Goal: Check status: Check status

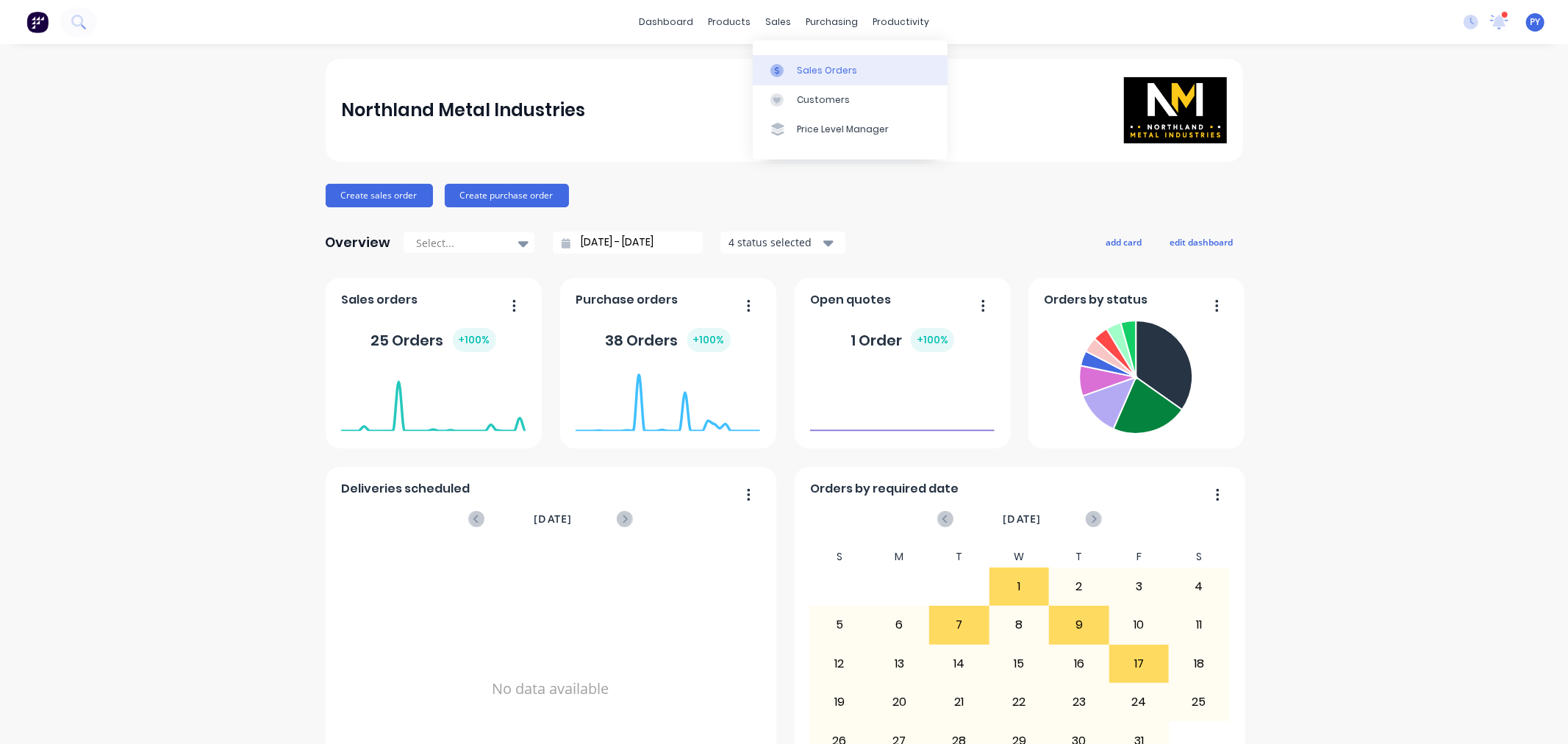
click at [800, 64] on div "Sales Orders" at bounding box center [827, 71] width 60 height 13
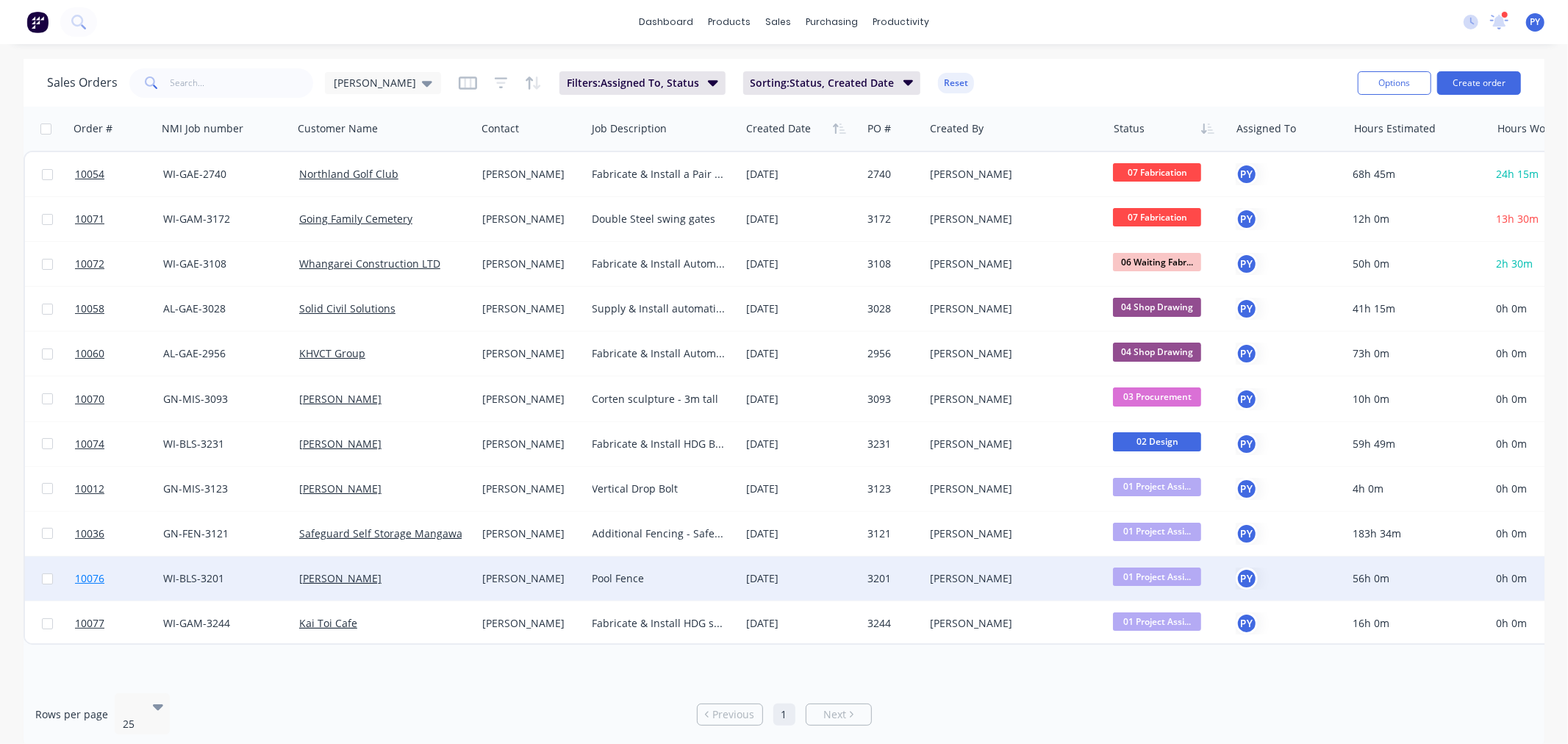
click at [97, 579] on span "10076" at bounding box center [90, 579] width 29 height 15
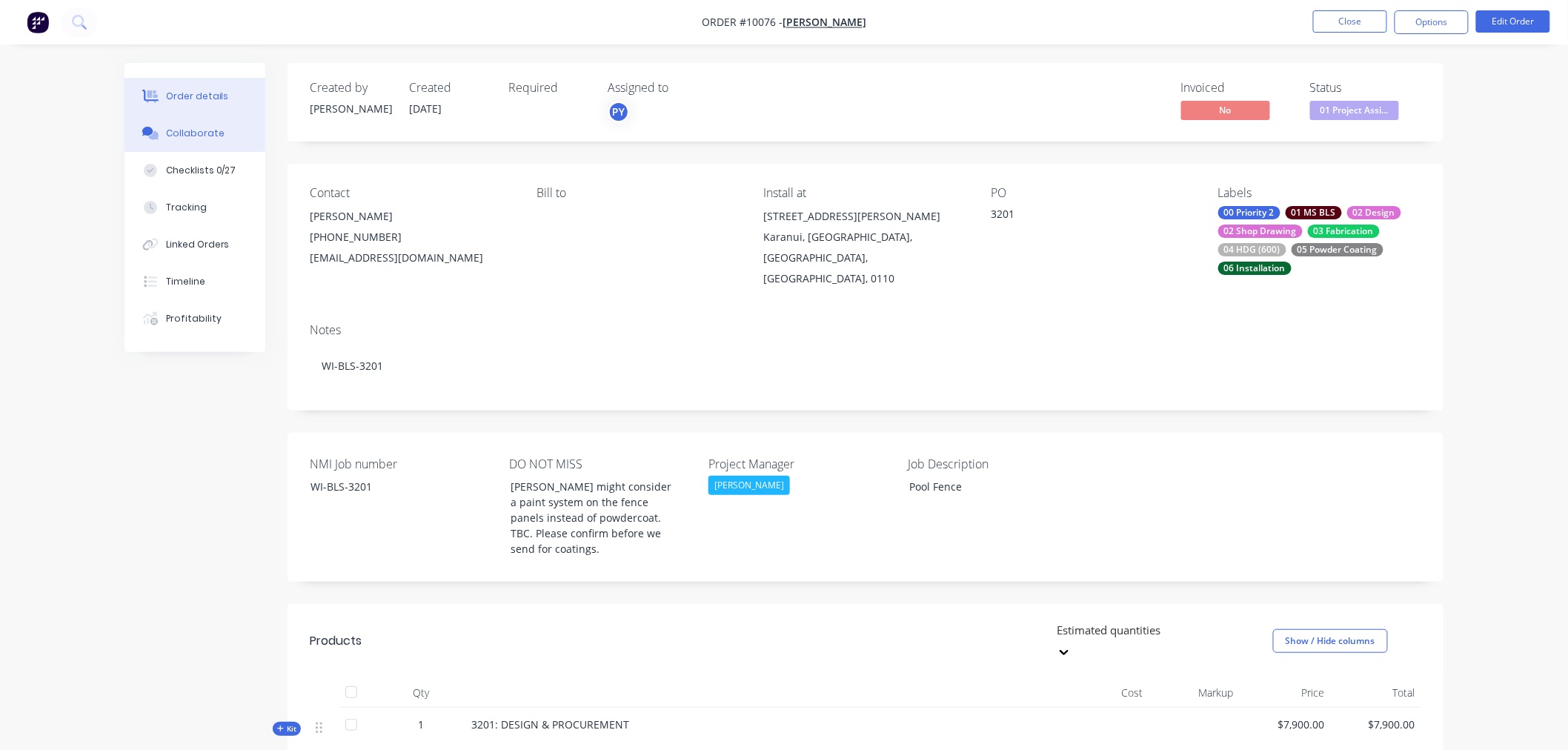
click at [179, 132] on div "Collaborate" at bounding box center [195, 133] width 58 height 13
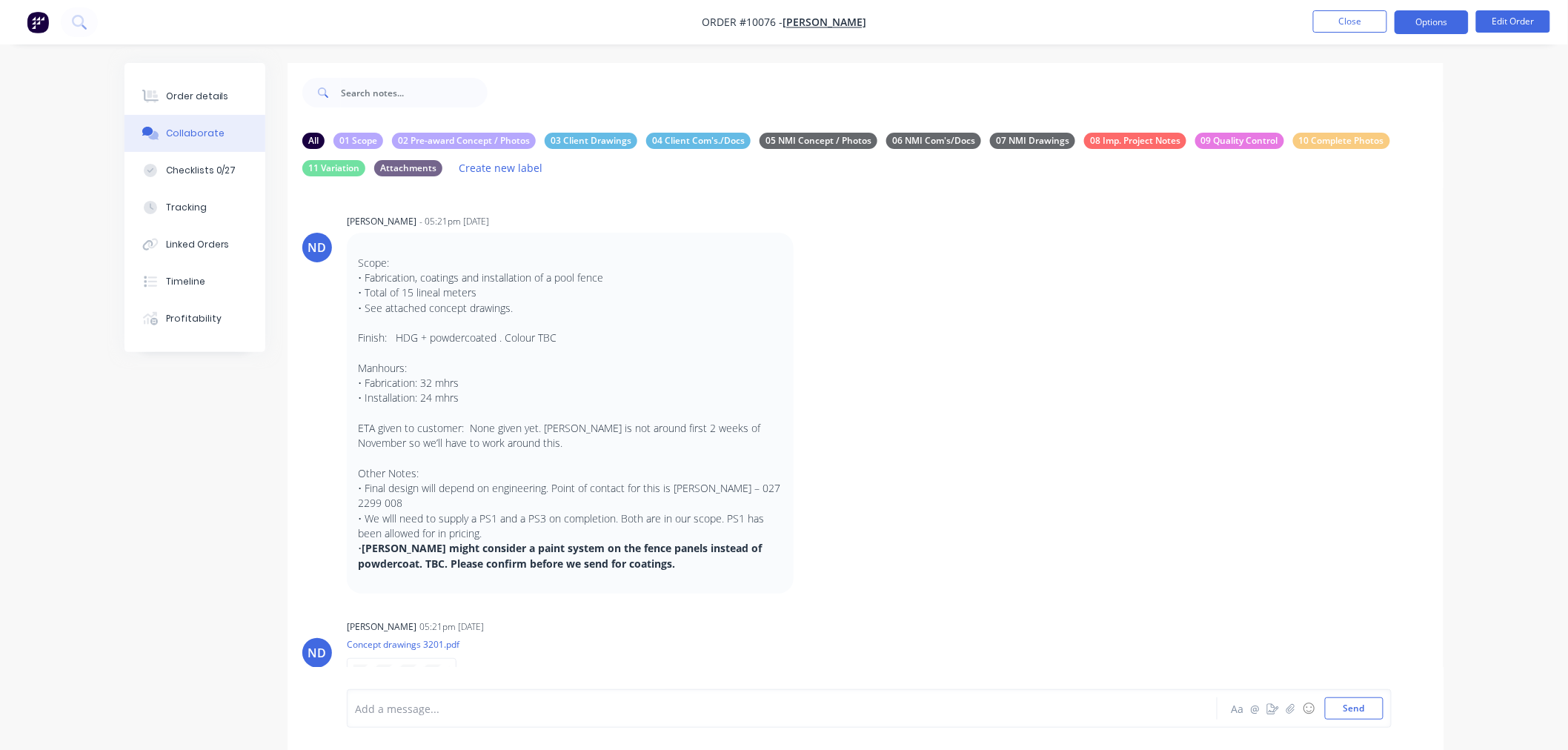
click at [1436, 17] on button "Options" at bounding box center [1432, 22] width 74 height 24
click at [194, 98] on div "Order details" at bounding box center [197, 96] width 63 height 13
